Goal: Task Accomplishment & Management: Manage account settings

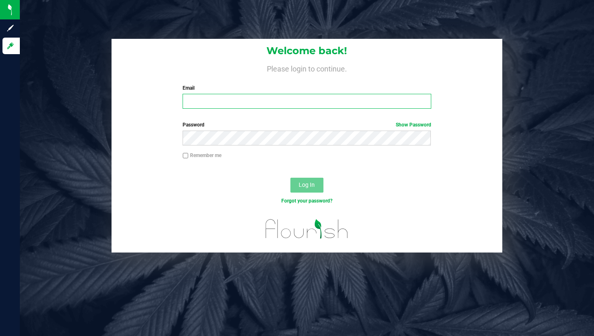
click at [211, 103] on input "Email" at bounding box center [307, 101] width 248 height 15
type input "[PERSON_NAME][EMAIL_ADDRESS][DOMAIN_NAME]"
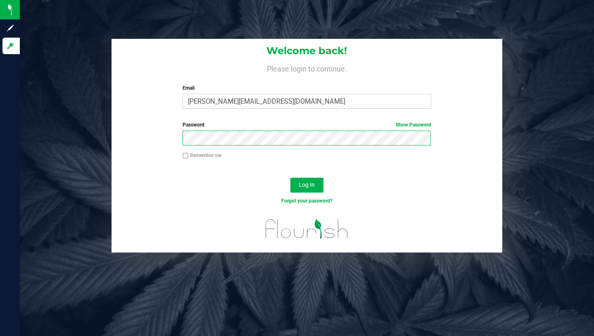
click at [290, 178] on button "Log In" at bounding box center [306, 185] width 33 height 15
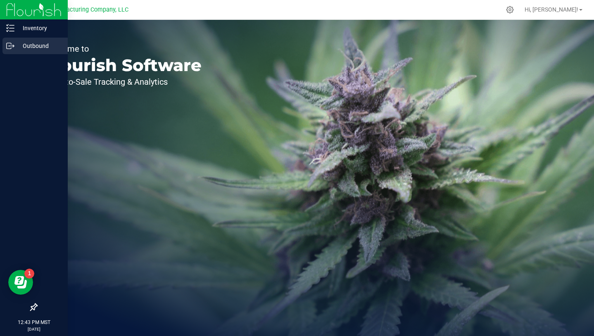
click at [37, 48] on p "Outbound" at bounding box center [39, 46] width 50 height 10
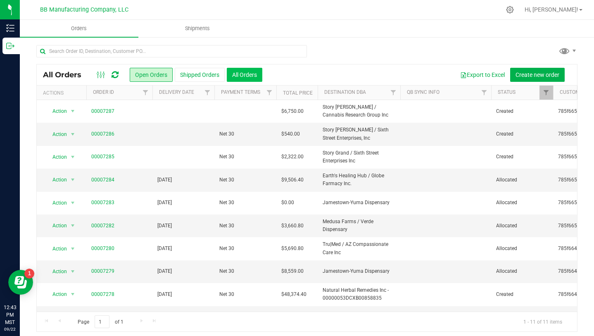
click at [250, 78] on button "All Orders" at bounding box center [245, 75] width 36 height 14
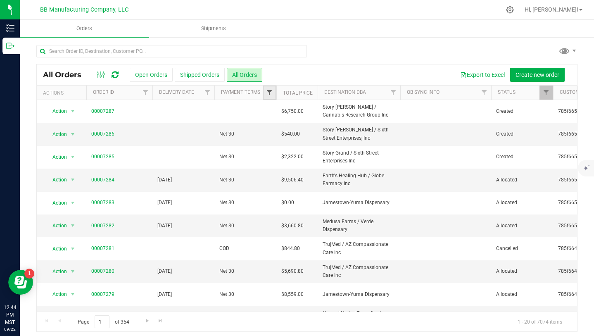
click at [270, 90] on span "Filter" at bounding box center [269, 92] width 7 height 7
click at [208, 94] on span "Filter" at bounding box center [207, 92] width 7 height 7
click at [285, 141] on span "select" at bounding box center [284, 142] width 7 height 7
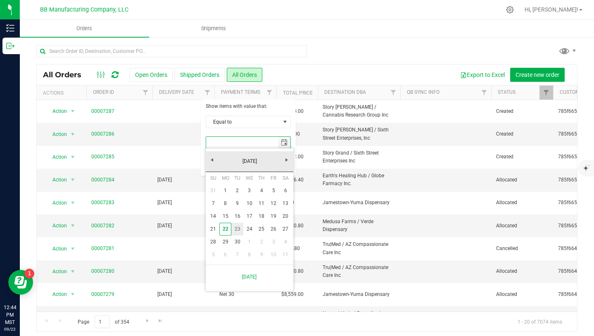
click at [237, 230] on link "23" at bounding box center [237, 229] width 12 height 13
type input "[DATE]"
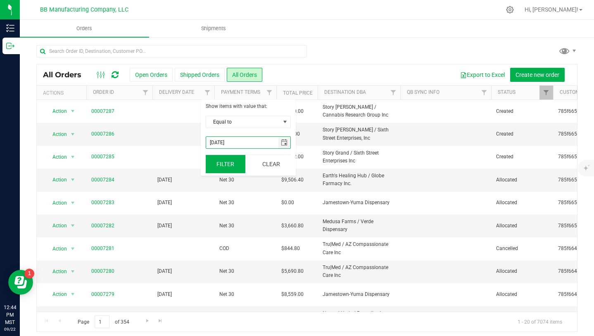
click at [227, 162] on button "Filter" at bounding box center [226, 164] width 40 height 18
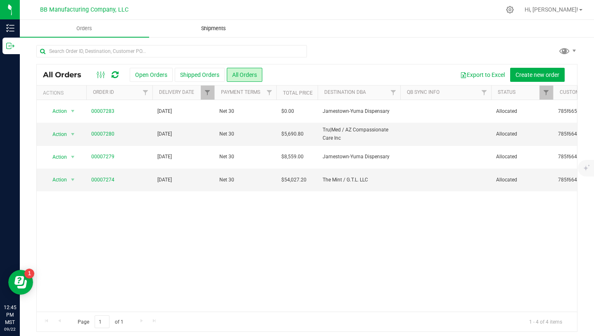
click at [212, 30] on span "Shipments" at bounding box center [213, 28] width 47 height 7
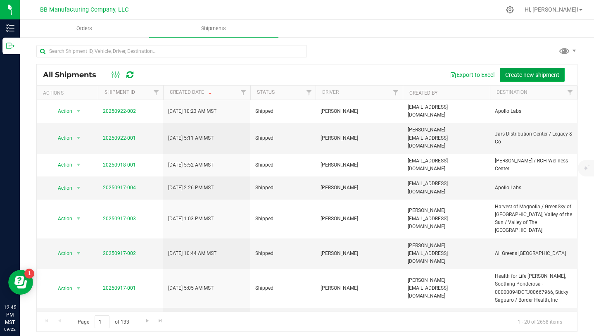
click at [533, 71] on span "Create new shipment" at bounding box center [532, 74] width 54 height 7
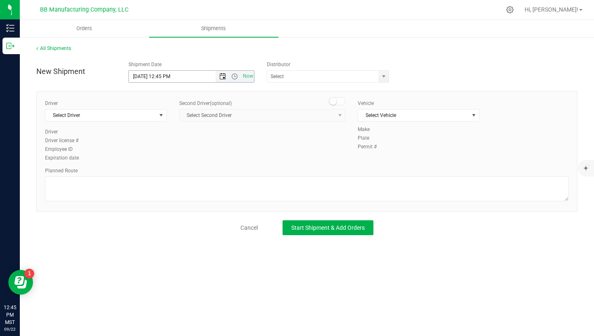
click at [223, 79] on span "Open the date view" at bounding box center [222, 76] width 7 height 7
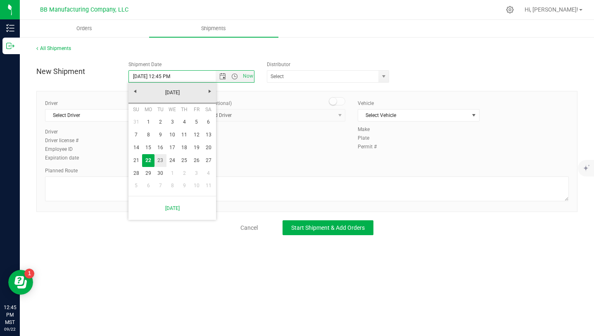
click at [161, 160] on link "23" at bounding box center [160, 160] width 12 height 13
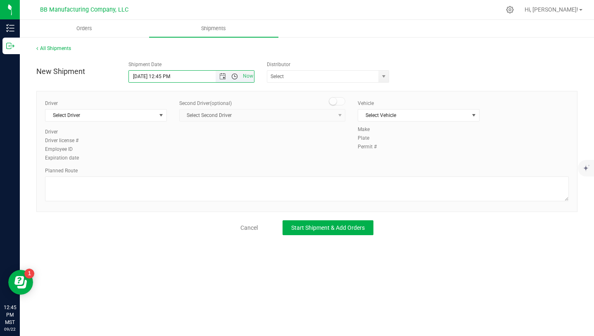
click at [235, 75] on span "Open the time view" at bounding box center [234, 76] width 7 height 7
click at [148, 110] on li "7:30 AM" at bounding box center [191, 111] width 124 height 11
type input "[DATE] 7:30 AM"
click at [381, 77] on span "select" at bounding box center [383, 76] width 7 height 7
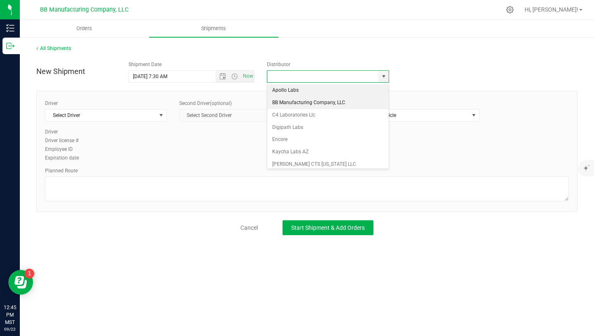
click at [330, 106] on li "BB Manufacturing Company, LLC" at bounding box center [327, 103] width 121 height 12
type input "BB Manufacturing Company, LLC"
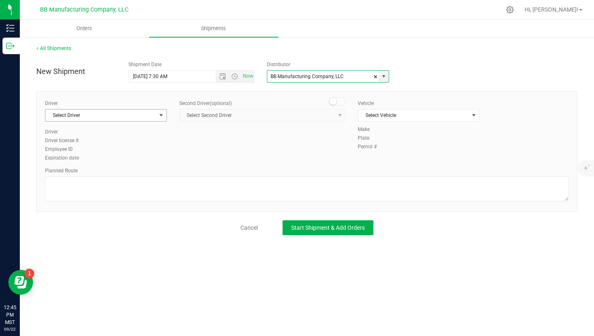
click at [161, 114] on span "select" at bounding box center [161, 115] width 7 height 7
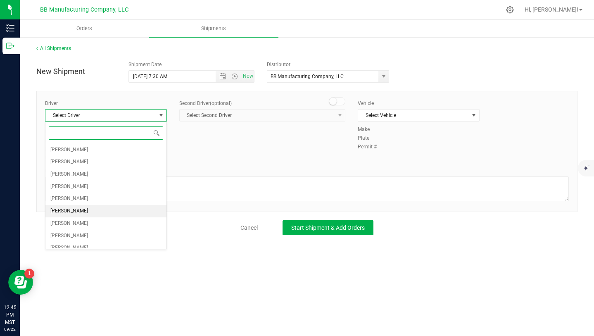
click at [96, 210] on li "[PERSON_NAME]" at bounding box center [105, 211] width 121 height 12
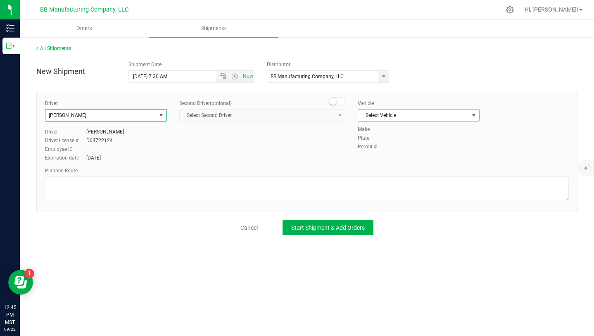
click at [468, 117] on span "Select Vehicle" at bounding box center [413, 115] width 111 height 12
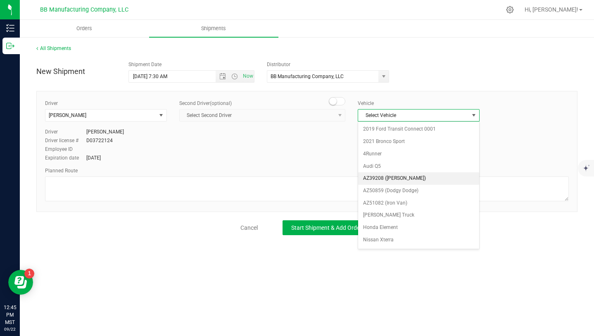
click at [413, 180] on li "AZ39208 ([PERSON_NAME])" at bounding box center [418, 178] width 121 height 12
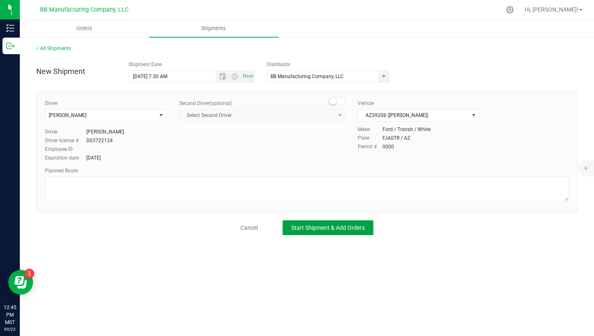
click at [347, 225] on span "Start Shipment & Add Orders" at bounding box center [328, 227] width 74 height 7
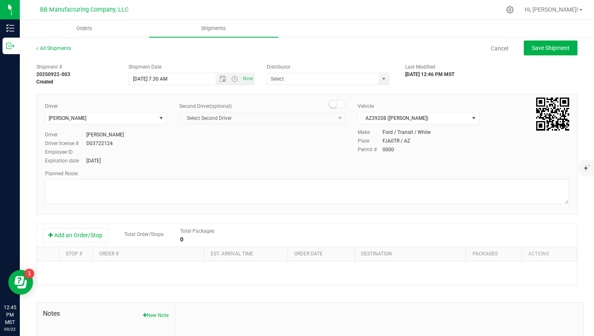
type input "BB Manufacturing Company, LLC"
click at [95, 231] on button "Add an Order/Stop" at bounding box center [75, 235] width 65 height 14
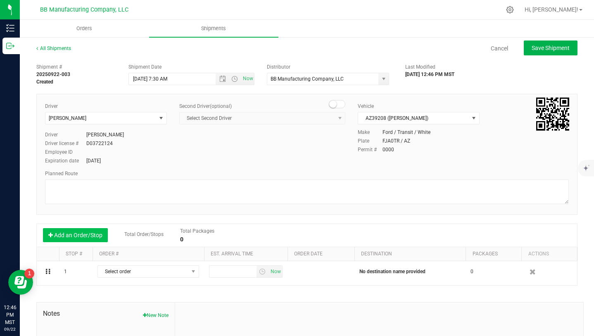
click at [95, 231] on button "Add an Order/Stop" at bounding box center [75, 235] width 65 height 14
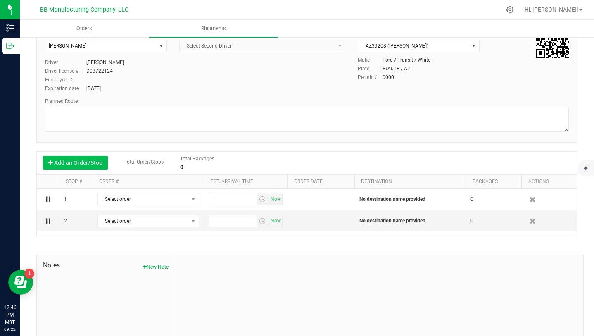
scroll to position [73, 0]
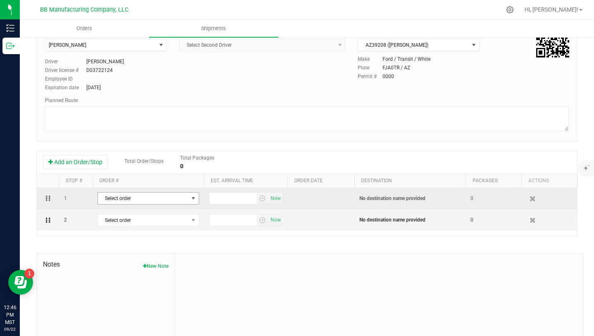
click at [193, 197] on span "select" at bounding box center [193, 198] width 7 height 7
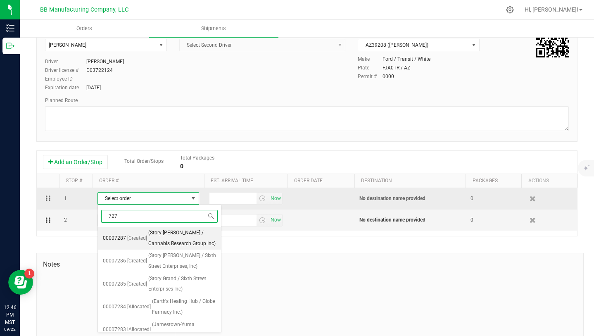
type input "7274"
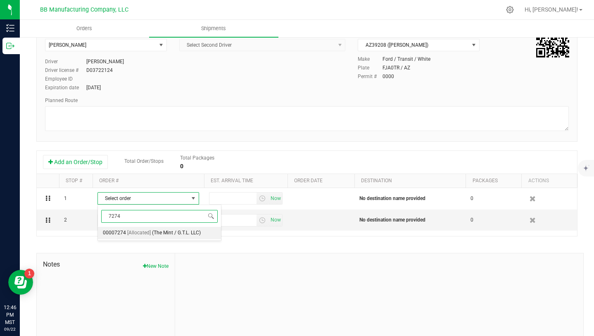
click at [170, 233] on span "(The Mint / G.T.L. LLC)" at bounding box center [176, 233] width 49 height 11
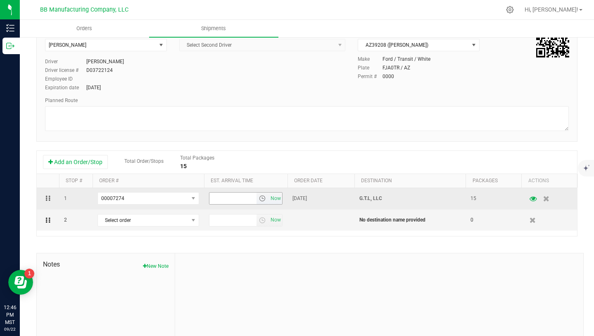
click at [262, 199] on span "select" at bounding box center [262, 198] width 7 height 7
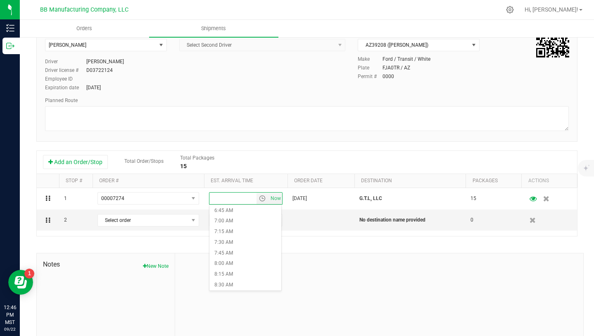
scroll to position [289, 0]
click at [230, 257] on li "8:00 AM" at bounding box center [245, 262] width 72 height 11
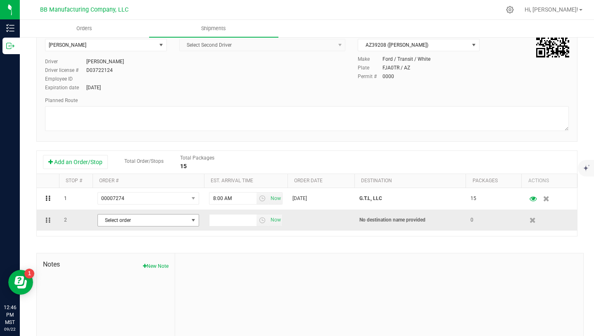
click at [193, 220] on span "select" at bounding box center [193, 220] width 7 height 7
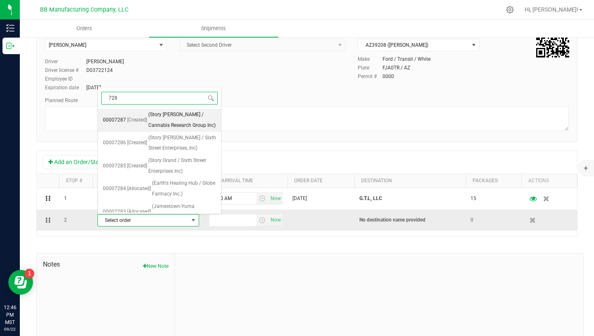
type input "7280"
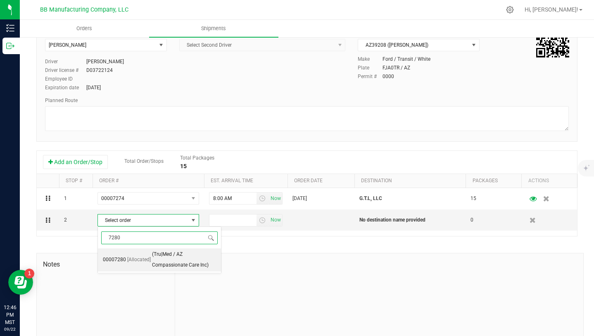
click at [171, 258] on span "(Tru|Med / AZ Compassionate Care Inc)" at bounding box center [184, 259] width 64 height 21
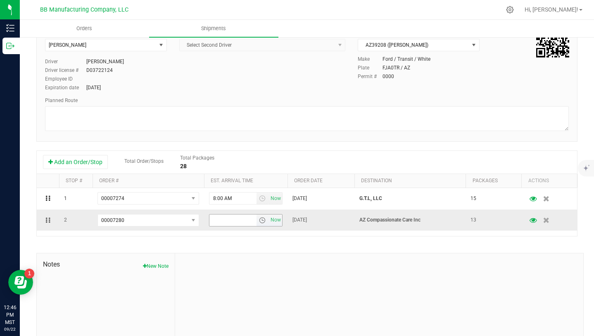
click at [263, 220] on span "select" at bounding box center [262, 220] width 7 height 7
click at [242, 306] on li "9:15 AM" at bounding box center [245, 310] width 72 height 11
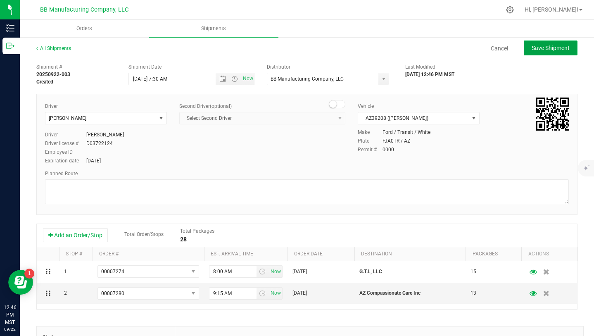
click at [546, 52] on button "Save Shipment" at bounding box center [551, 47] width 54 height 15
type input "[DATE] 2:30 PM"
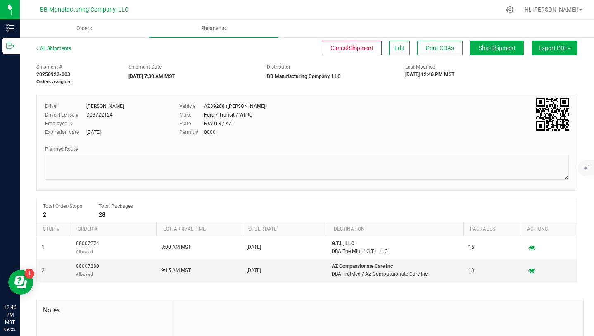
click at [546, 52] on button "Export PDF" at bounding box center [554, 47] width 45 height 15
click at [545, 67] on span "Manifest by Package ID" at bounding box center [542, 66] width 52 height 6
click at [565, 9] on span "Hi, [PERSON_NAME]!" at bounding box center [551, 9] width 54 height 7
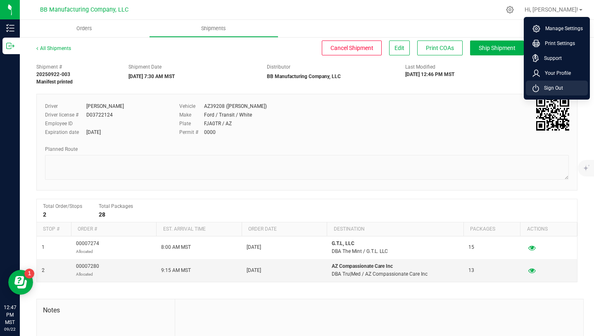
click at [564, 86] on li "Sign Out" at bounding box center [557, 88] width 62 height 15
